Goal: Information Seeking & Learning: Learn about a topic

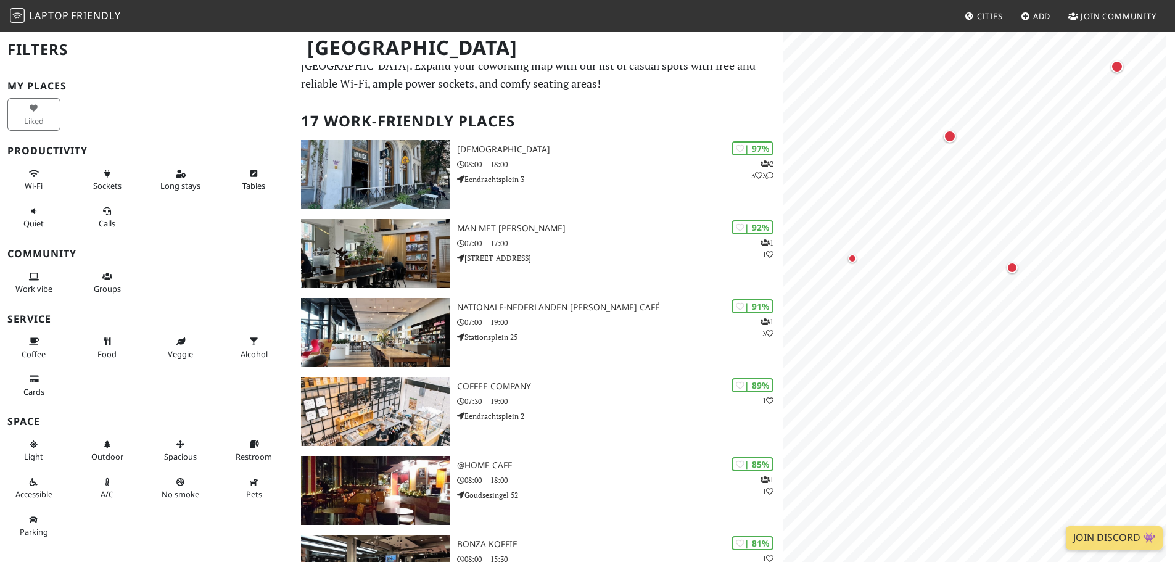
scroll to position [62, 0]
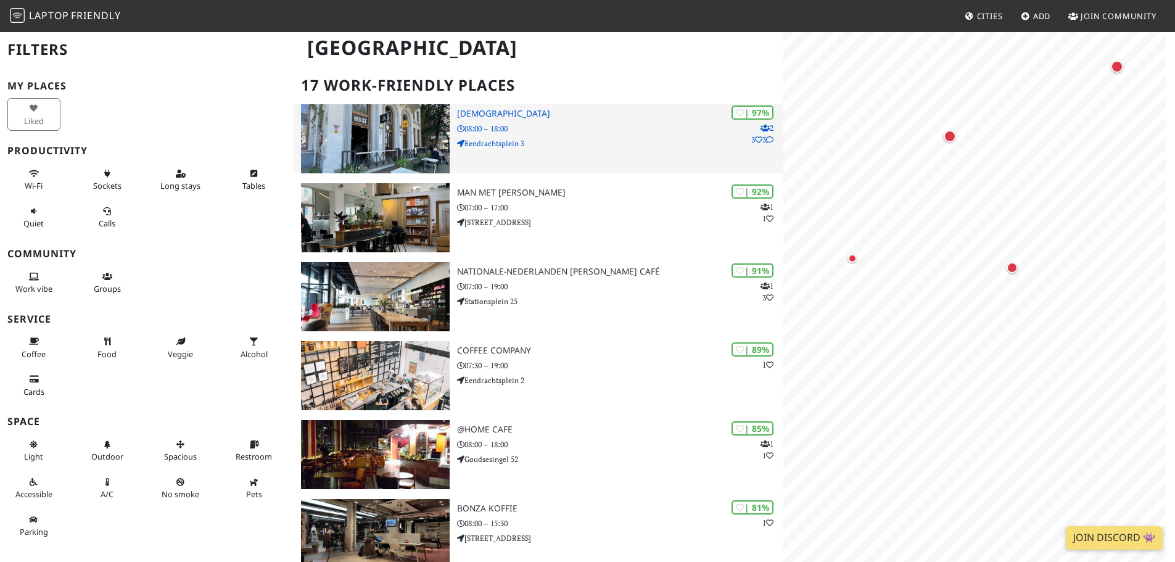
click at [533, 131] on p "08:00 – 18:00" at bounding box center [620, 129] width 326 height 12
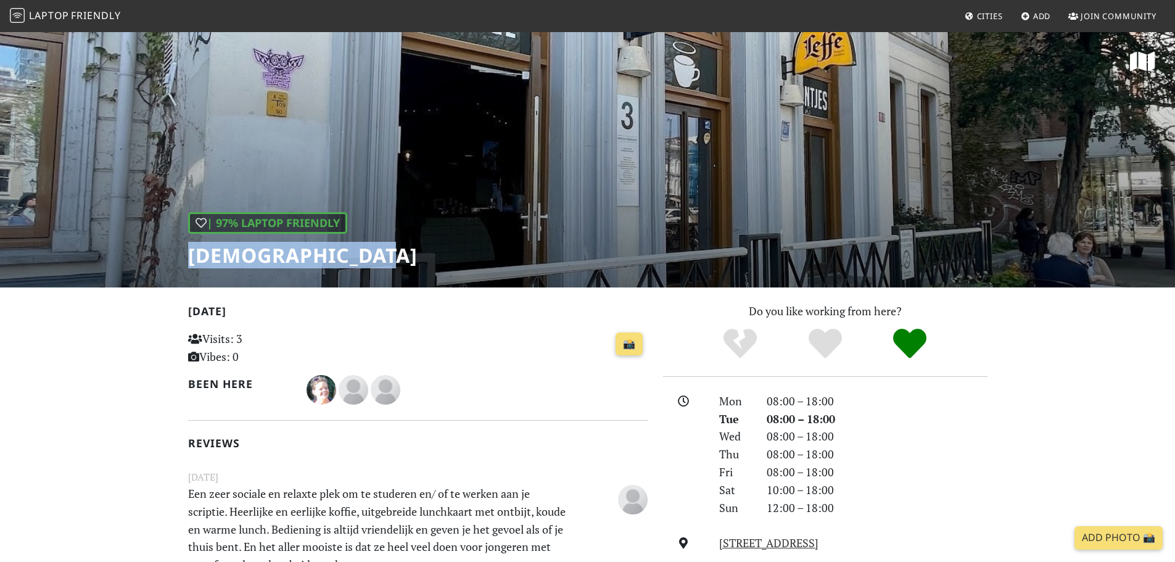
drag, startPoint x: 369, startPoint y: 248, endPoint x: 173, endPoint y: 248, distance: 196.7
click at [172, 248] on div "| 97% Laptop Friendly [DEMOGRAPHIC_DATA]" at bounding box center [587, 159] width 1175 height 256
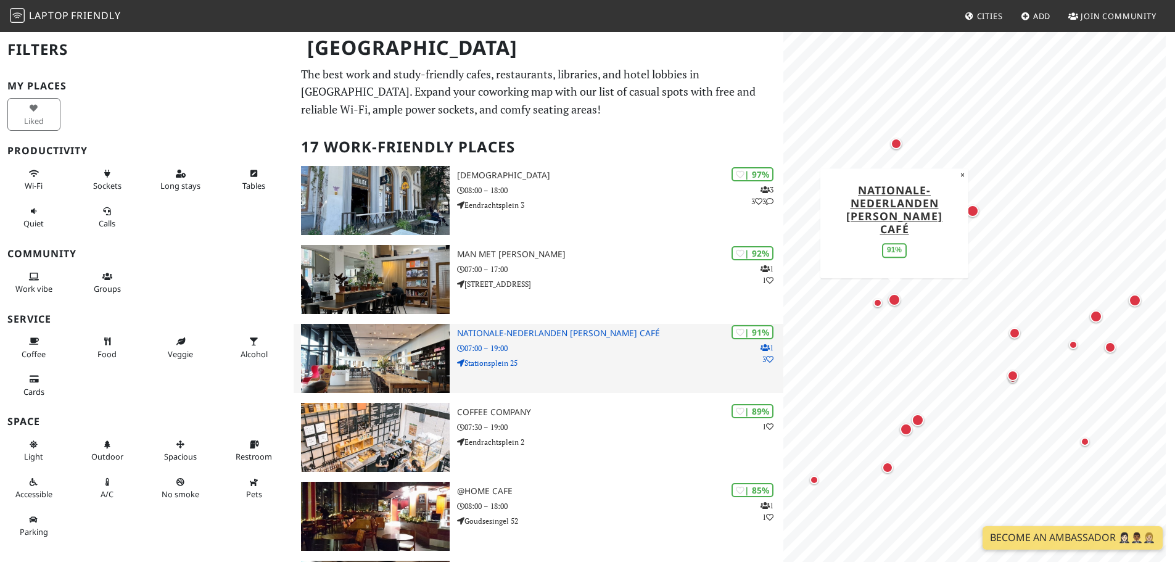
click at [528, 364] on p "Stationsplein 25" at bounding box center [620, 363] width 326 height 12
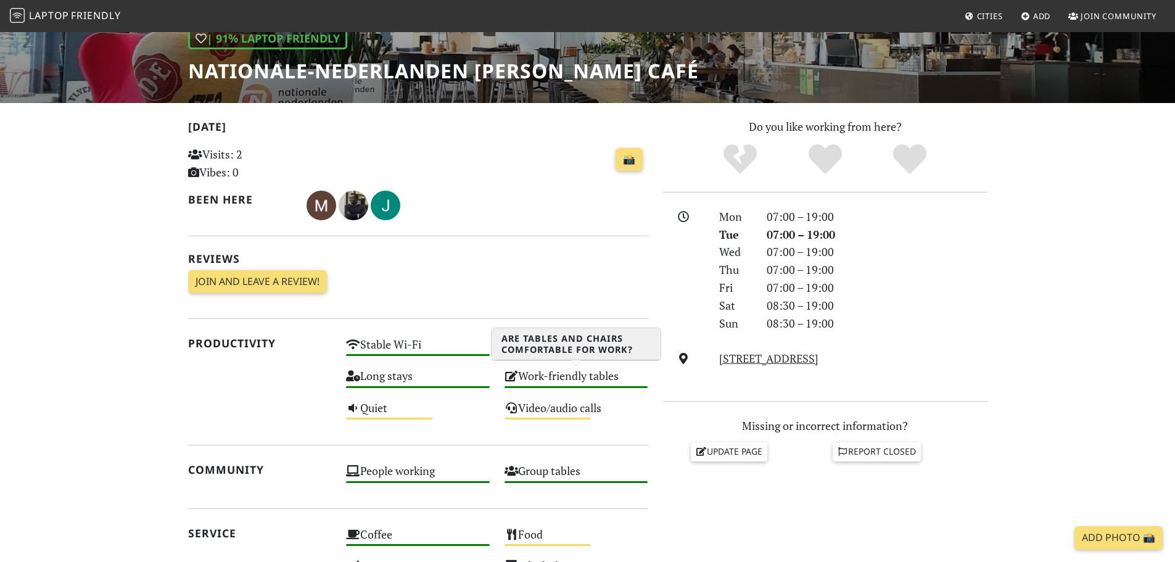
scroll to position [185, 0]
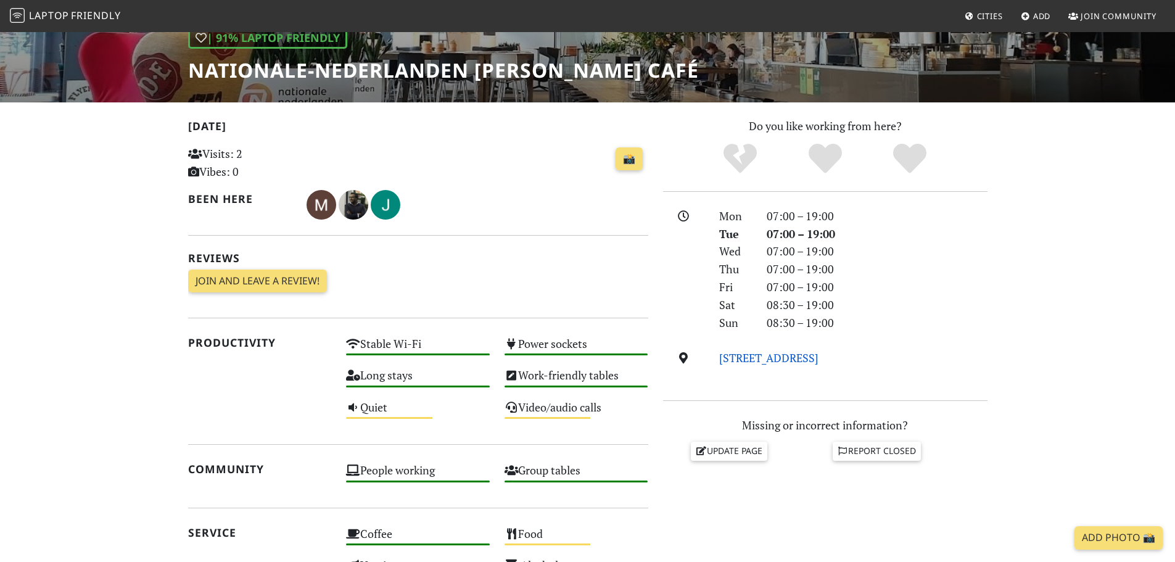
click at [756, 358] on link "Stationsplein 25, 3013 AJ, Rotterdam" at bounding box center [768, 357] width 99 height 15
